Goal: Navigation & Orientation: Find specific page/section

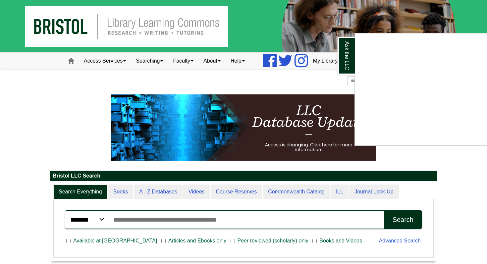
click at [117, 59] on div "Ask the LLC" at bounding box center [243, 132] width 487 height 264
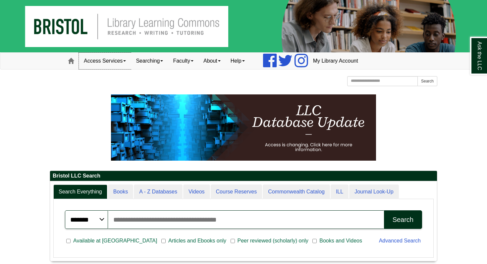
click at [117, 59] on link "Access Services" at bounding box center [105, 61] width 52 height 17
click at [157, 56] on link "Searching" at bounding box center [149, 61] width 37 height 17
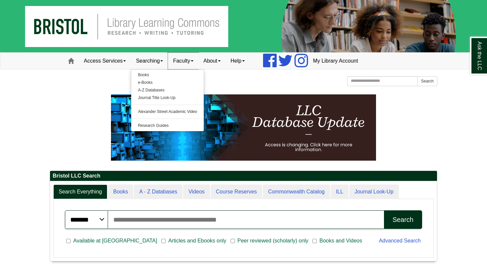
click at [180, 54] on link "Faculty" at bounding box center [183, 61] width 31 height 17
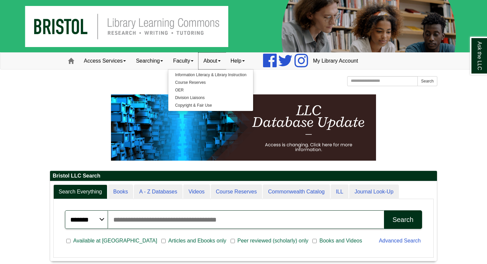
click at [223, 59] on link "About" at bounding box center [212, 61] width 27 height 17
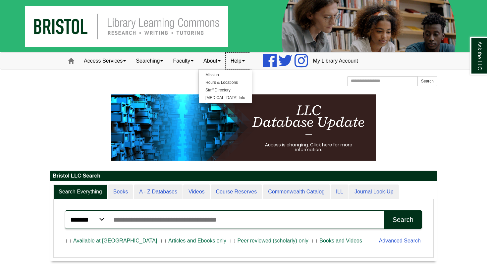
click at [249, 64] on link "Help" at bounding box center [238, 61] width 24 height 17
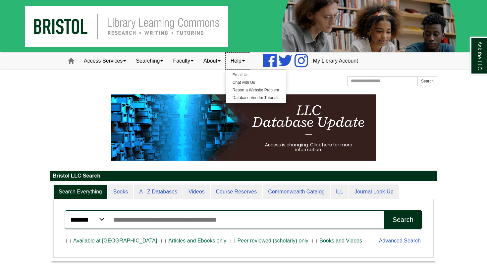
scroll to position [80, 387]
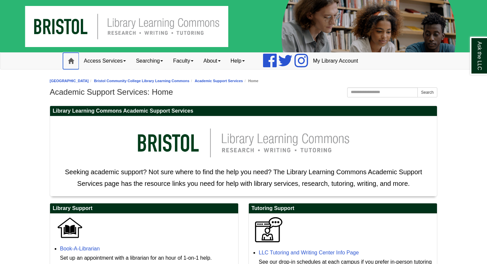
click at [71, 59] on span at bounding box center [71, 61] width 6 height 6
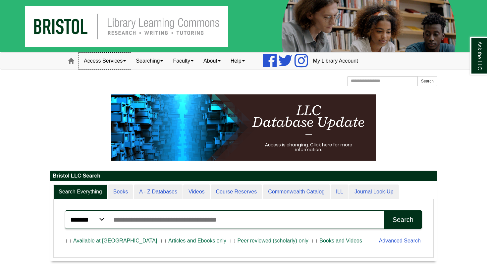
click at [101, 57] on link "Access Services" at bounding box center [105, 61] width 52 height 17
click at [143, 53] on link "Searching" at bounding box center [149, 61] width 37 height 17
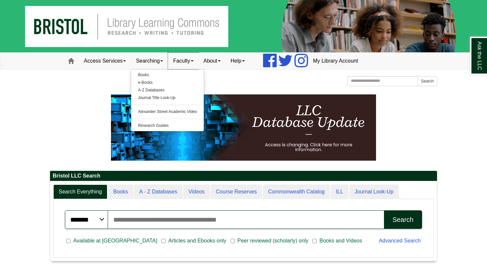
click at [181, 58] on link "Faculty" at bounding box center [183, 61] width 31 height 17
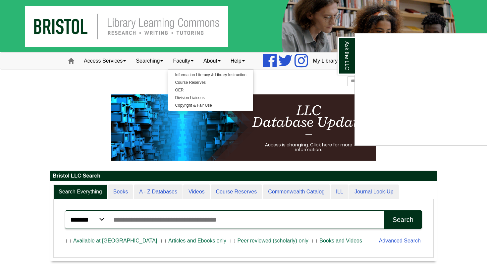
click at [208, 63] on div "Ask the LLC" at bounding box center [243, 132] width 487 height 264
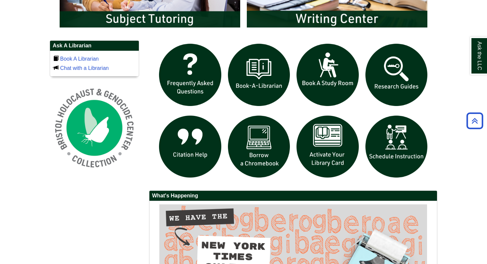
scroll to position [433, 0]
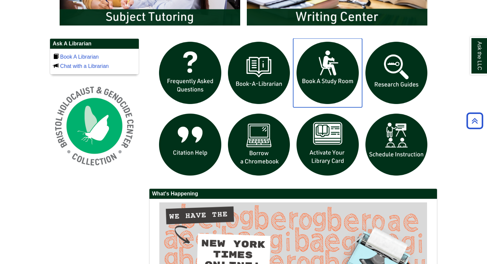
click at [320, 72] on img "slideshow" at bounding box center [327, 72] width 69 height 69
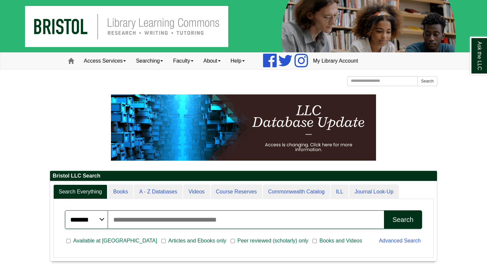
scroll to position [1, 0]
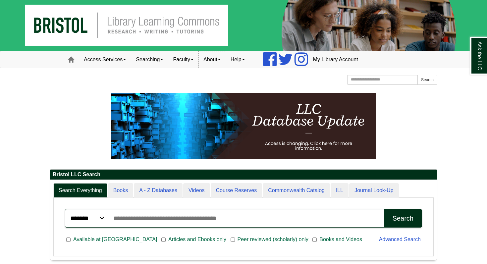
click at [222, 60] on link "About" at bounding box center [212, 59] width 27 height 17
click at [223, 80] on link "Hours & Locations" at bounding box center [225, 82] width 53 height 8
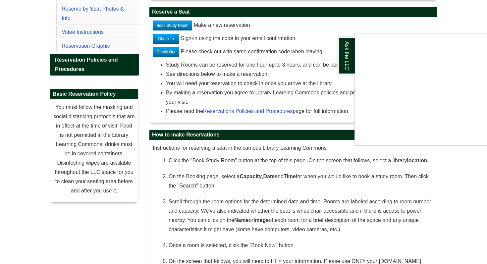
scroll to position [168, 0]
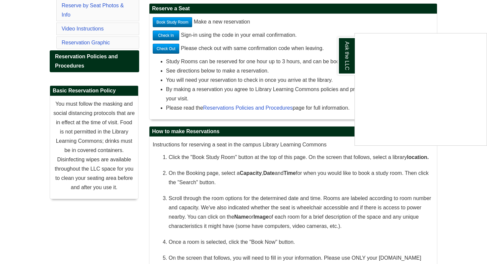
click at [389, 13] on div "Ask the LLC" at bounding box center [243, 132] width 487 height 264
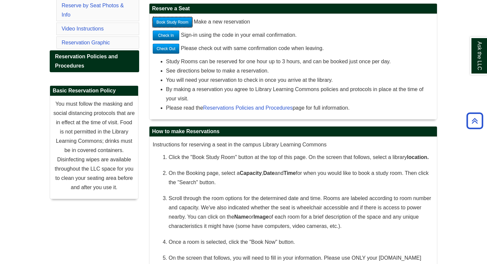
click at [175, 23] on link "Book Study Room" at bounding box center [172, 22] width 39 height 10
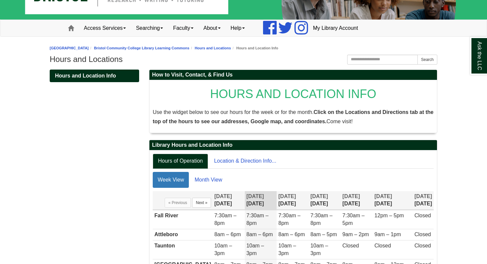
scroll to position [33, 0]
